Goal: Task Accomplishment & Management: Manage account settings

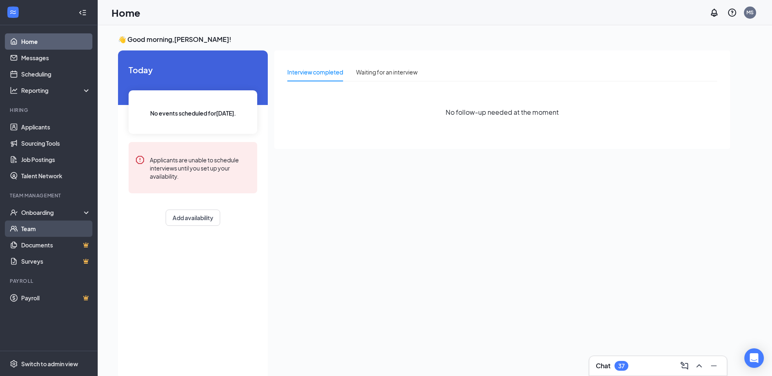
click at [40, 230] on link "Team" at bounding box center [56, 229] width 70 height 16
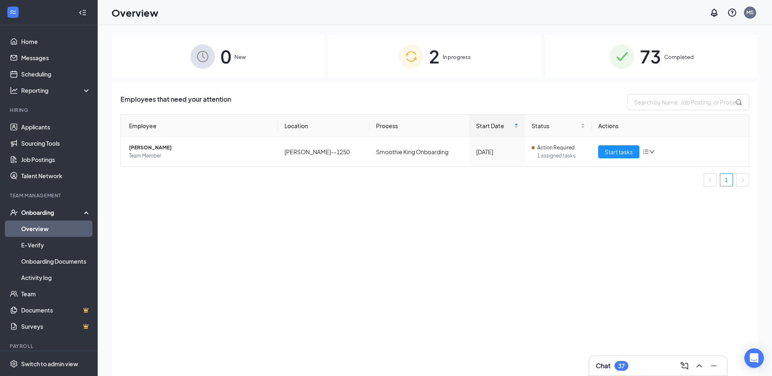
click at [440, 58] on div "2 In progress" at bounding box center [435, 56] width 213 height 43
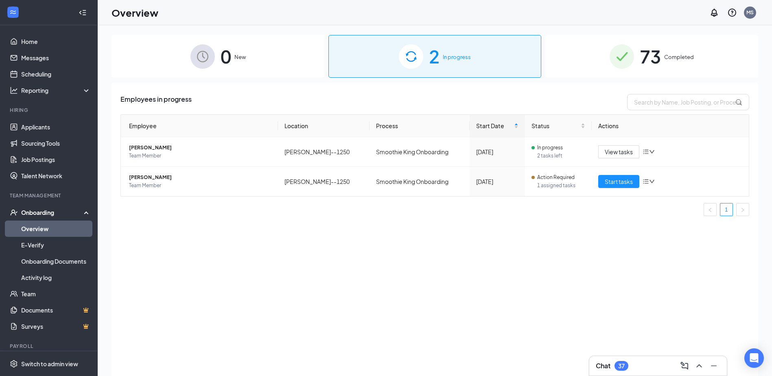
click at [221, 54] on span "0" at bounding box center [226, 56] width 11 height 28
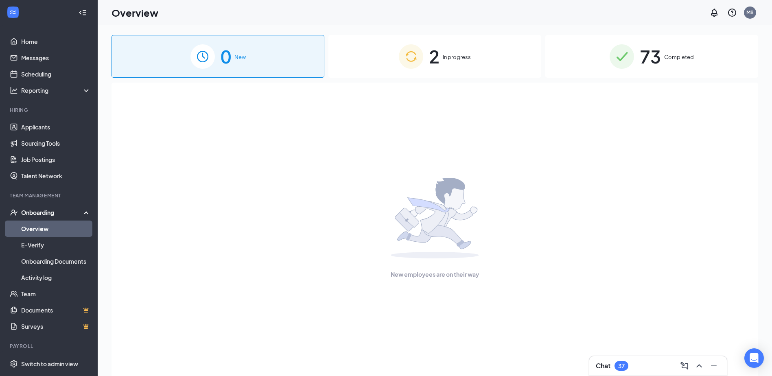
click at [436, 56] on span "2" at bounding box center [434, 56] width 11 height 28
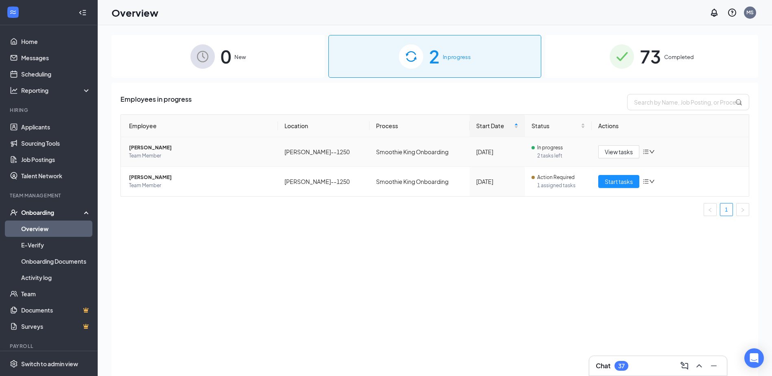
click at [650, 150] on icon "down" at bounding box center [652, 152] width 6 height 6
click at [483, 235] on div "Employees in progress Employee Location Process Start Date Status Actions [PERS…" at bounding box center [435, 240] width 647 height 314
click at [144, 149] on span "[PERSON_NAME]" at bounding box center [200, 148] width 143 height 8
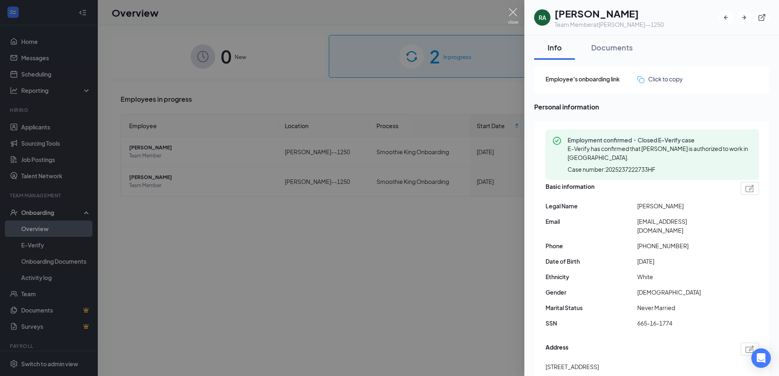
click at [511, 11] on img at bounding box center [513, 16] width 10 height 16
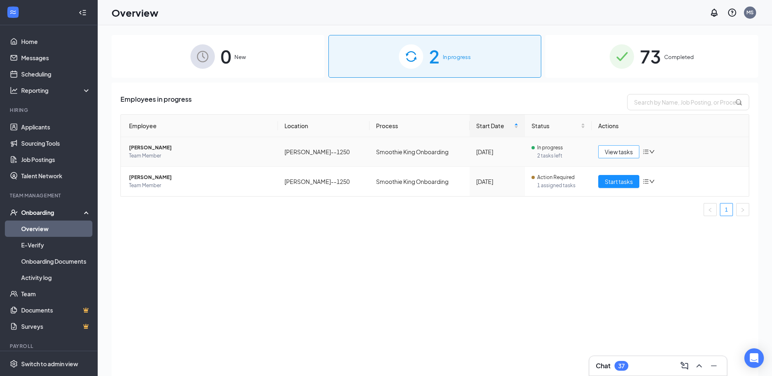
click at [621, 155] on span "View tasks" at bounding box center [619, 151] width 28 height 9
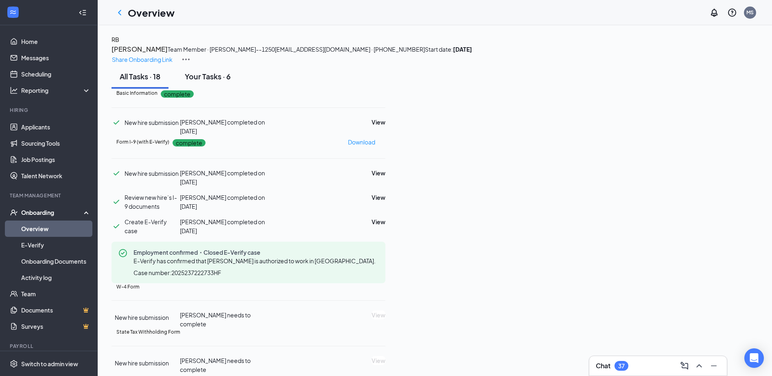
click at [216, 81] on div "Your Tasks · 6" at bounding box center [208, 76] width 46 height 10
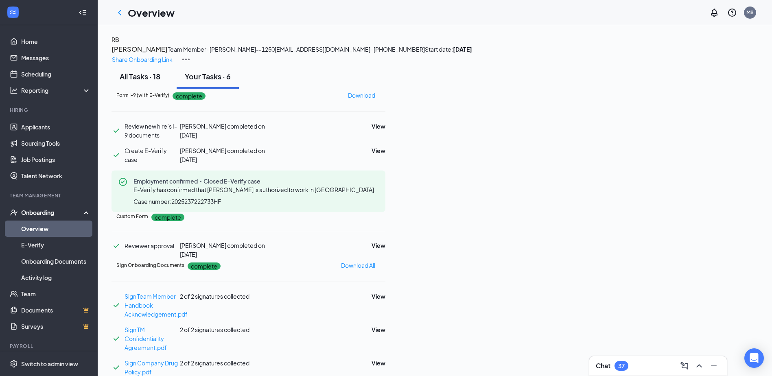
click at [156, 81] on div "All Tasks · 18" at bounding box center [140, 76] width 41 height 10
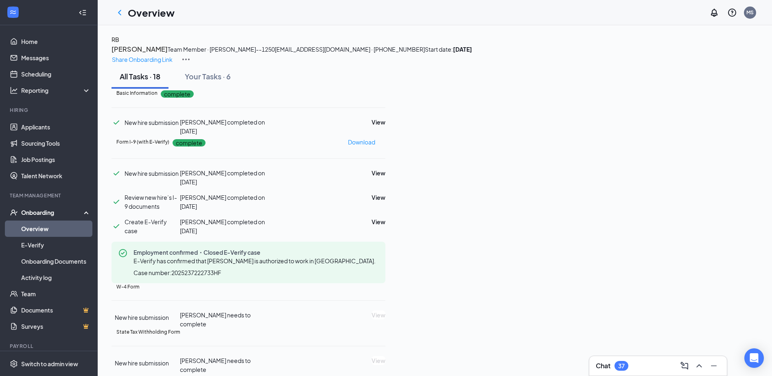
click at [344, 89] on div "All Tasks · 18 Your Tasks · 6" at bounding box center [435, 76] width 647 height 24
click at [41, 230] on link "Overview" at bounding box center [56, 229] width 70 height 16
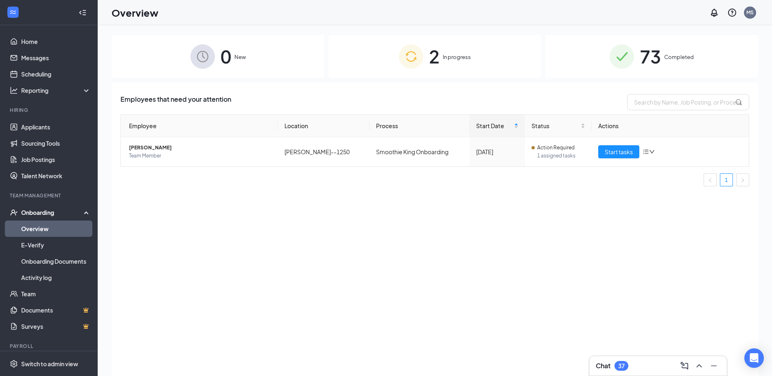
click at [441, 56] on div "2 In progress" at bounding box center [435, 56] width 213 height 43
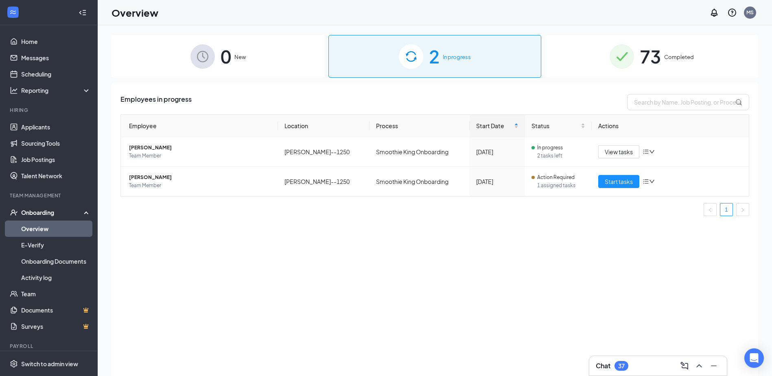
click at [194, 59] on img at bounding box center [203, 56] width 24 height 24
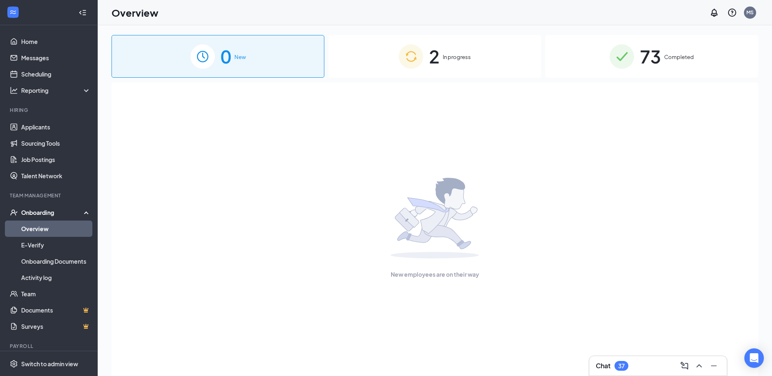
click at [447, 58] on span "In progress" at bounding box center [457, 57] width 28 height 8
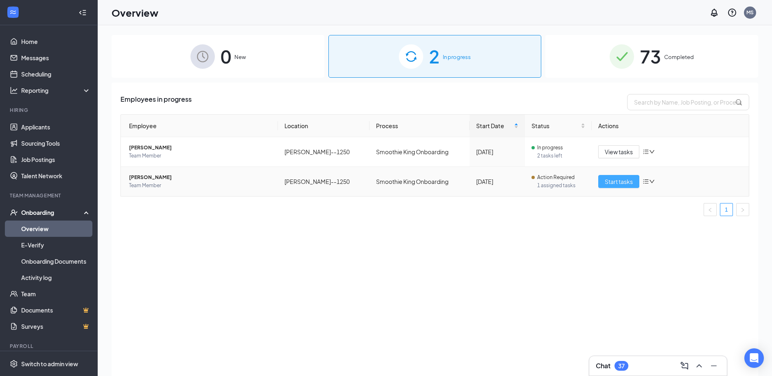
click at [617, 183] on span "Start tasks" at bounding box center [619, 181] width 28 height 9
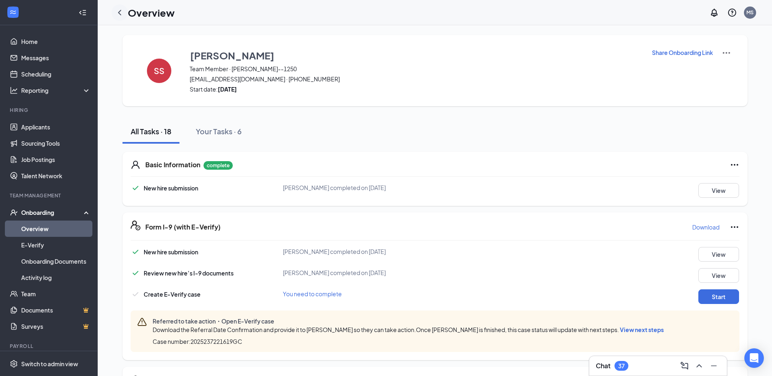
click at [121, 10] on icon "ChevronLeft" at bounding box center [120, 13] width 10 height 10
